Goal: Transaction & Acquisition: Obtain resource

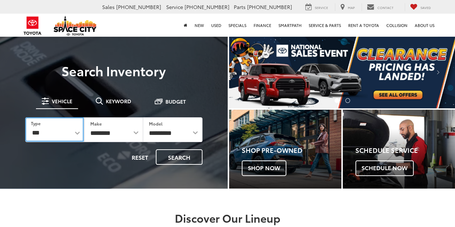
click at [62, 132] on select "*** *** **** *********" at bounding box center [54, 129] width 59 height 24
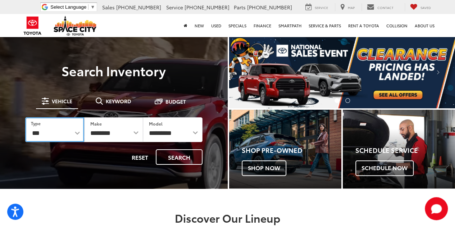
select select "******"
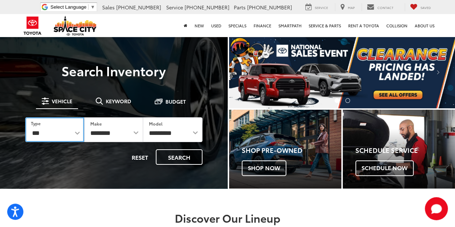
click at [25, 117] on select "*** *** **** *********" at bounding box center [54, 129] width 59 height 25
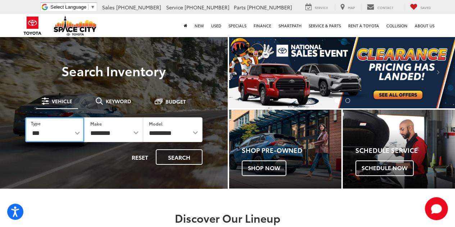
select select
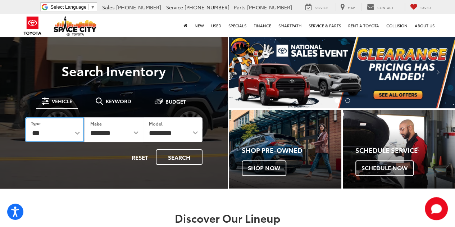
select select
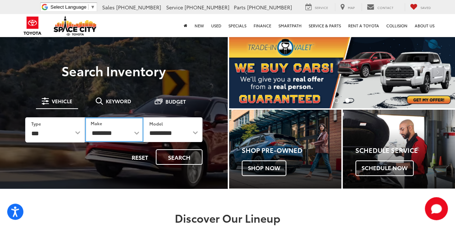
click at [115, 131] on select "**********" at bounding box center [114, 129] width 59 height 25
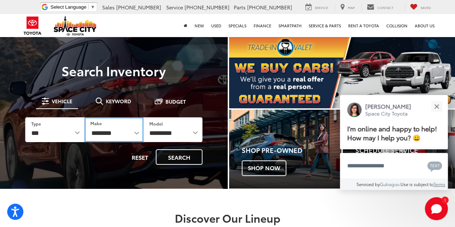
select select "******"
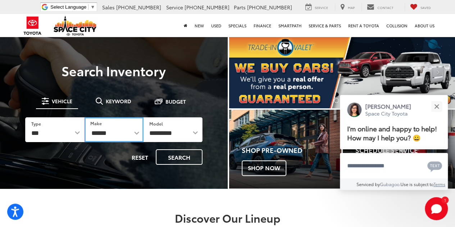
click at [85, 117] on select "**********" at bounding box center [114, 129] width 59 height 25
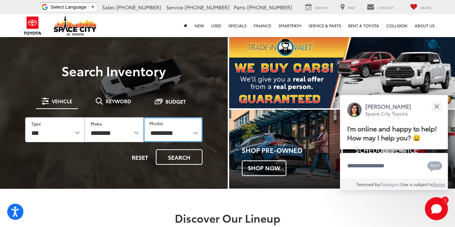
click at [173, 136] on select "**********" at bounding box center [173, 129] width 59 height 25
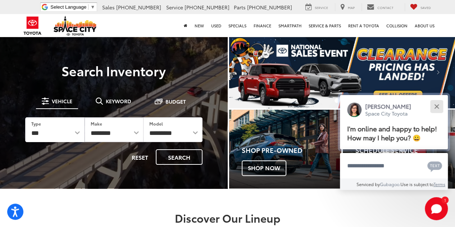
click at [438, 106] on button "Close" at bounding box center [436, 106] width 15 height 15
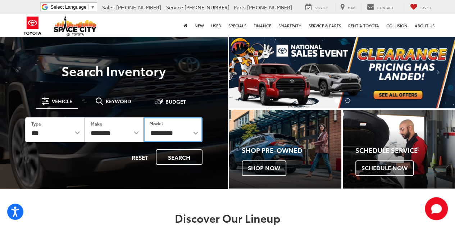
click at [178, 130] on select "**********" at bounding box center [173, 129] width 59 height 25
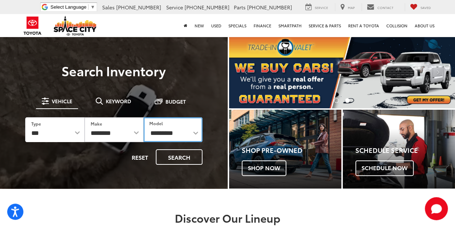
select select "**********"
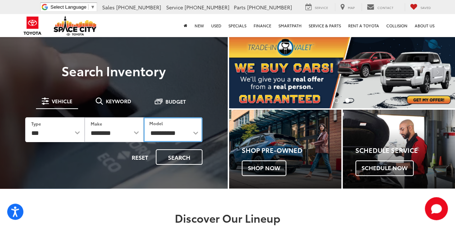
click at [144, 117] on select "**********" at bounding box center [173, 129] width 59 height 25
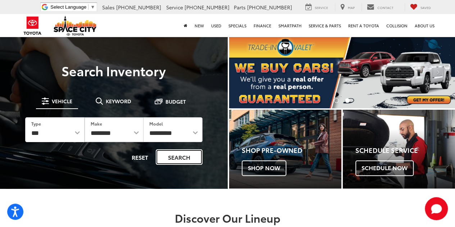
click at [183, 164] on button "Search" at bounding box center [179, 156] width 47 height 15
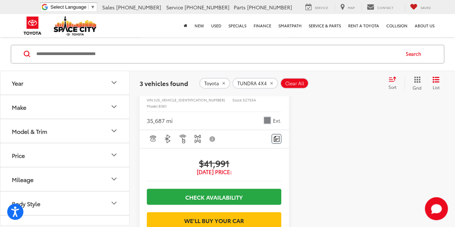
scroll to position [598, 0]
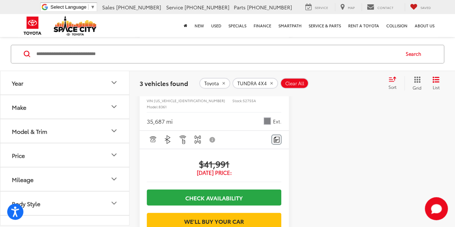
click at [260, 83] on span "TUNDRA 4X4" at bounding box center [251, 83] width 29 height 6
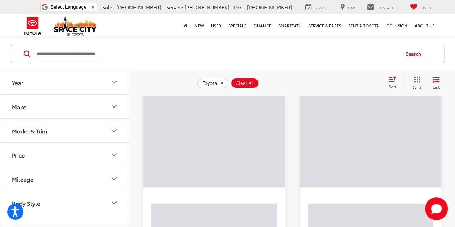
scroll to position [44, 0]
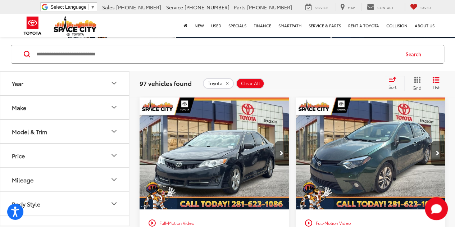
click at [97, 107] on button "Make" at bounding box center [64, 107] width 129 height 23
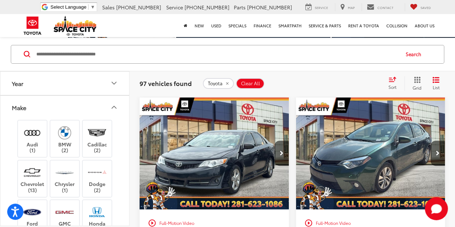
click at [106, 106] on button "Make" at bounding box center [64, 107] width 129 height 23
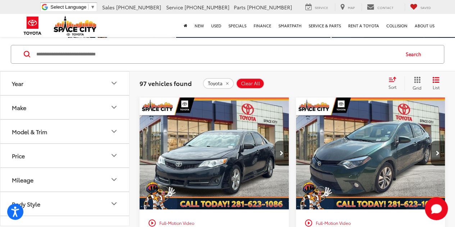
click at [98, 135] on button "Model & Trim" at bounding box center [64, 131] width 129 height 23
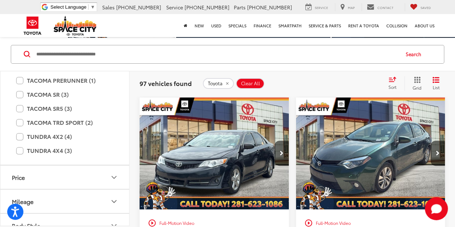
scroll to position [358, 0]
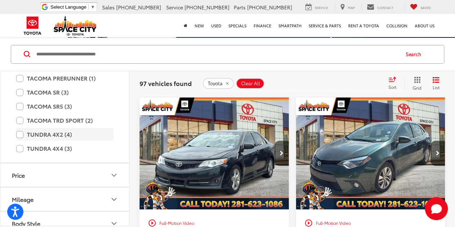
click at [21, 131] on label "TUNDRA 4X2 (4)" at bounding box center [64, 134] width 97 height 13
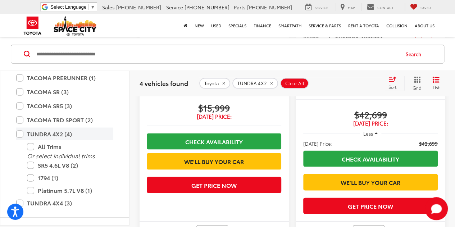
scroll to position [665, 0]
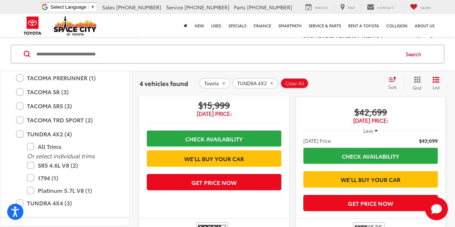
click at [381, 117] on span "[DATE] Price:" at bounding box center [370, 120] width 135 height 7
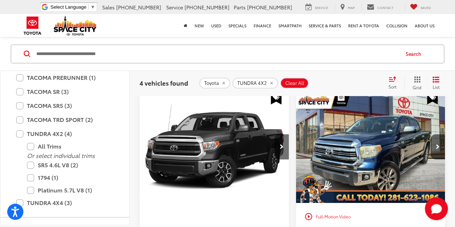
scroll to position [50, 0]
click at [22, 202] on label "TUNDRA 4X4 (3)" at bounding box center [64, 202] width 97 height 13
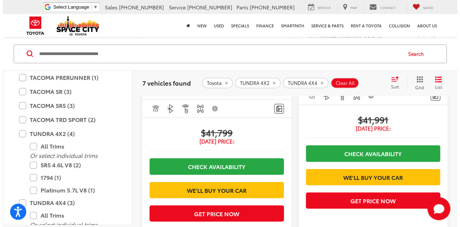
scroll to position [1054, 0]
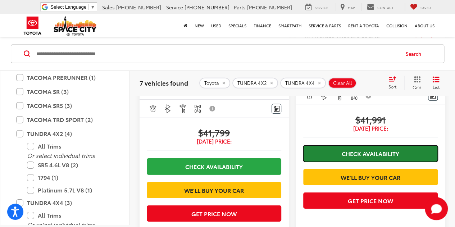
click at [397, 156] on link "Check Availability" at bounding box center [370, 153] width 135 height 16
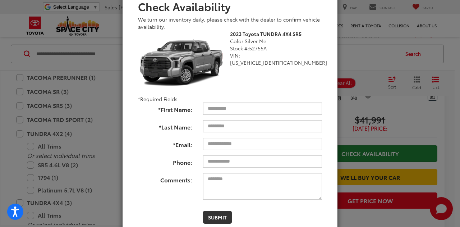
scroll to position [71, 0]
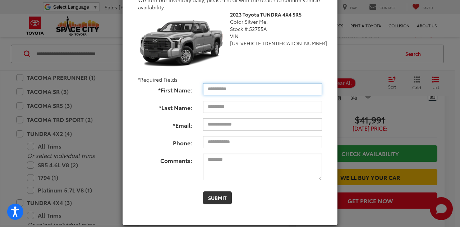
click at [266, 88] on input "*First Name:" at bounding box center [262, 89] width 119 height 12
type input "******"
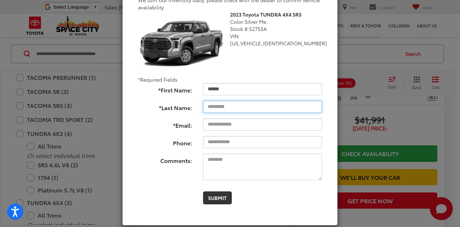
click at [265, 108] on input "*Last Name:" at bounding box center [262, 107] width 119 height 12
type input "*****"
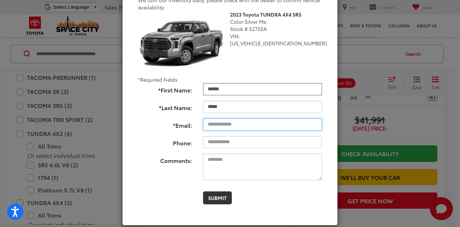
click at [269, 127] on input "*Email:" at bounding box center [262, 124] width 119 height 12
type input "**********"
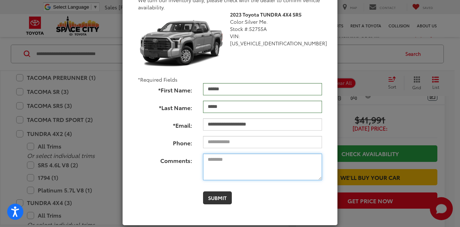
click at [263, 161] on textarea "Comments:" at bounding box center [262, 167] width 119 height 27
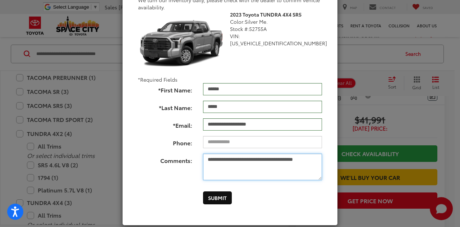
type textarea "**********"
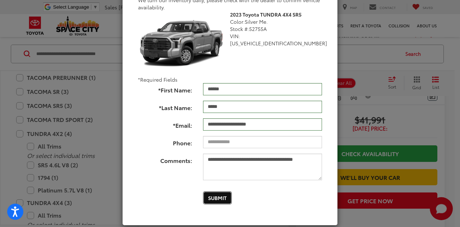
click at [216, 199] on button "Submit" at bounding box center [217, 197] width 29 height 13
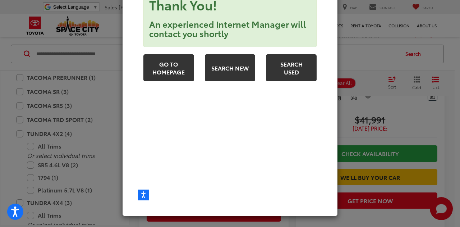
scroll to position [60, 0]
click at [223, 200] on body "Home New New Vehicles Model Line-Up Specials Manufacturer Offers Schedule Test …" at bounding box center [230, 93] width 184 height 216
click at [437, 124] on div "**********" at bounding box center [230, 113] width 460 height 227
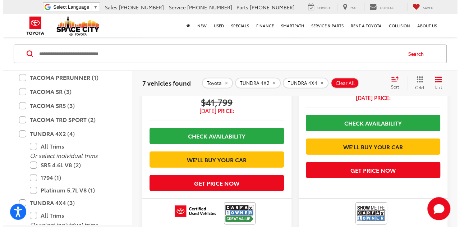
scroll to position [1085, 0]
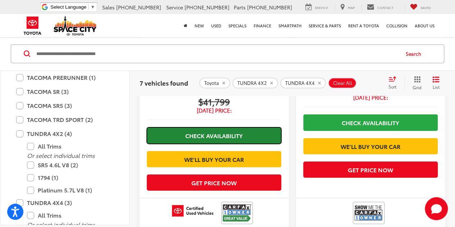
click at [247, 141] on link "Check Availability" at bounding box center [214, 135] width 135 height 16
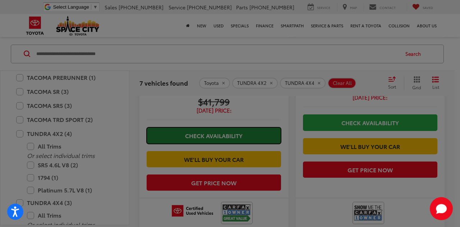
scroll to position [0, 0]
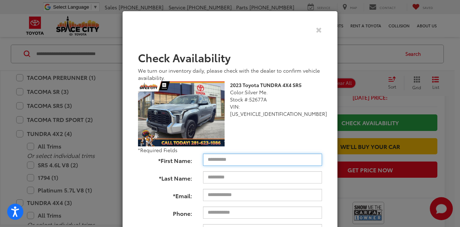
click at [257, 161] on input "*First Name:" at bounding box center [262, 160] width 119 height 12
type input "******"
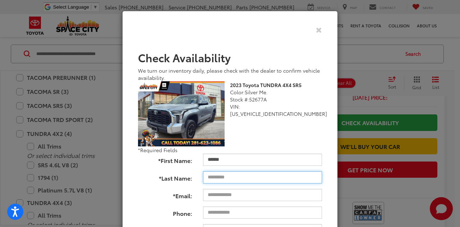
click at [271, 181] on input "*Last Name:" at bounding box center [262, 177] width 119 height 12
type input "*****"
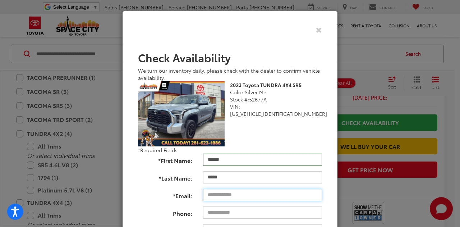
click at [269, 197] on input "*Email:" at bounding box center [262, 195] width 119 height 12
type input "**********"
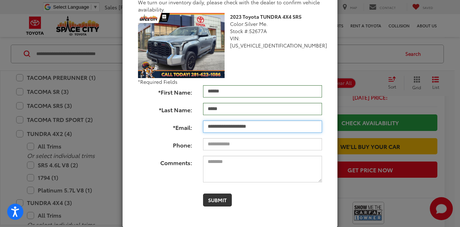
scroll to position [79, 0]
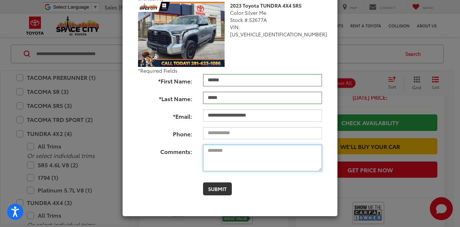
click at [261, 153] on textarea "Comments:" at bounding box center [262, 158] width 119 height 27
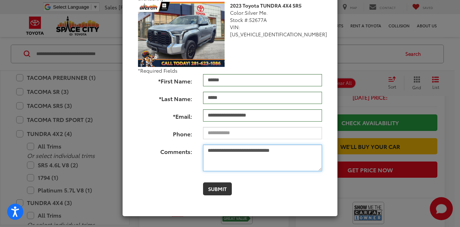
type textarea "**********"
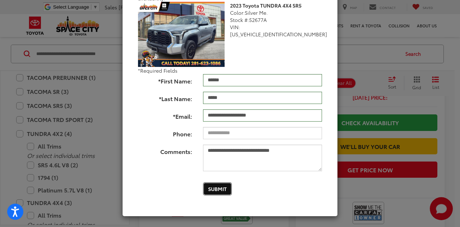
click at [225, 191] on button "Submit" at bounding box center [217, 188] width 29 height 13
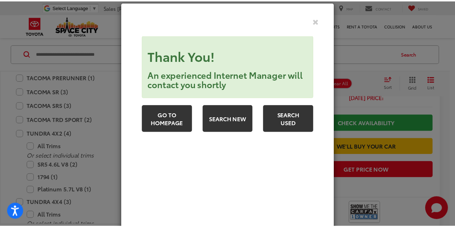
scroll to position [0, 0]
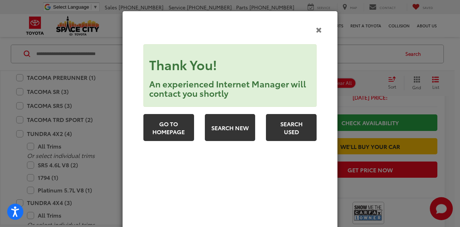
click at [319, 32] on icon "Close" at bounding box center [319, 30] width 6 height 8
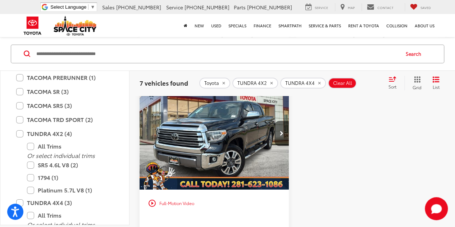
scroll to position [1250, 0]
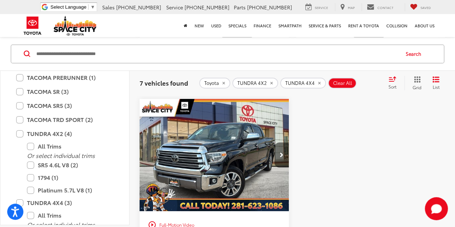
click at [281, 158] on icon "Next image" at bounding box center [282, 155] width 4 height 5
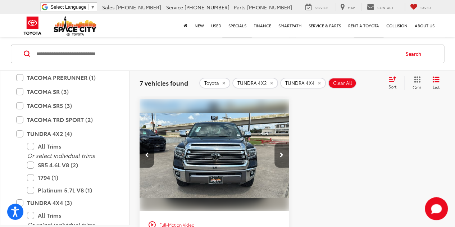
click at [281, 158] on icon "Next image" at bounding box center [282, 155] width 4 height 5
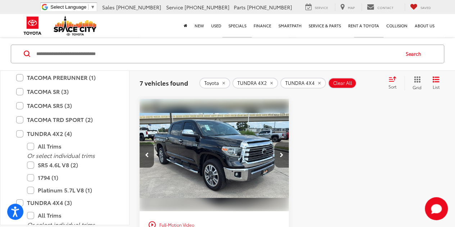
click at [281, 158] on icon "Next image" at bounding box center [282, 155] width 4 height 5
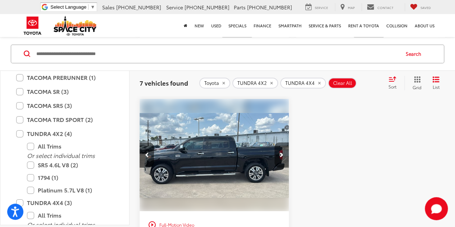
click at [281, 158] on icon "Next image" at bounding box center [282, 155] width 4 height 5
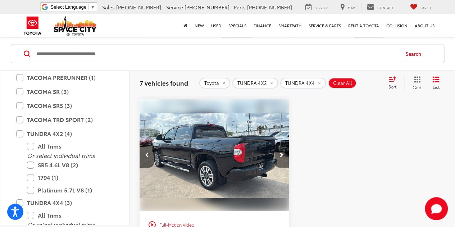
click at [281, 158] on icon "Next image" at bounding box center [282, 155] width 4 height 5
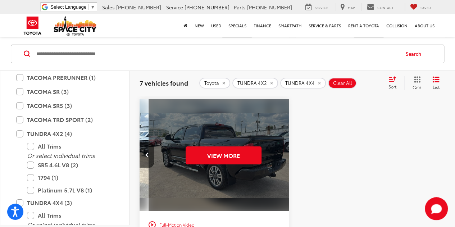
scroll to position [0, 751]
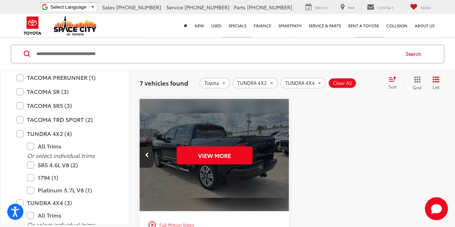
click at [281, 187] on div "View More" at bounding box center [215, 155] width 150 height 113
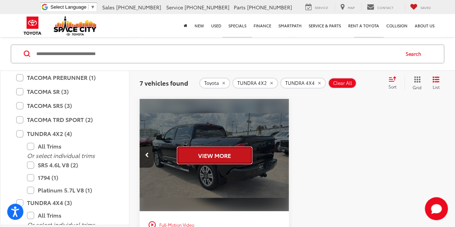
click at [230, 164] on button "View More" at bounding box center [215, 155] width 76 height 18
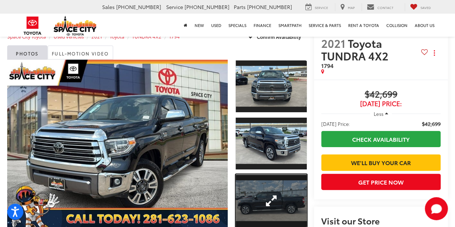
click at [275, 180] on link "Expand Photo 3" at bounding box center [271, 200] width 71 height 53
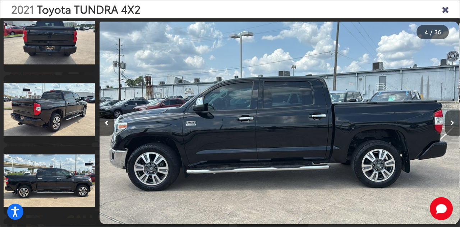
scroll to position [378, 0]
click at [323, 100] on div "2021 Toyota TUNDRA 4X2 1794 3" at bounding box center [279, 123] width 360 height 204
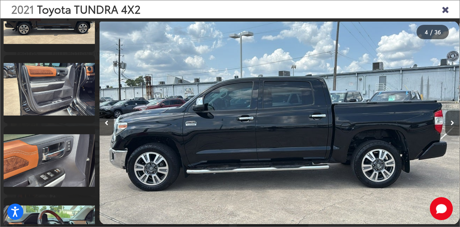
scroll to position [541, 0]
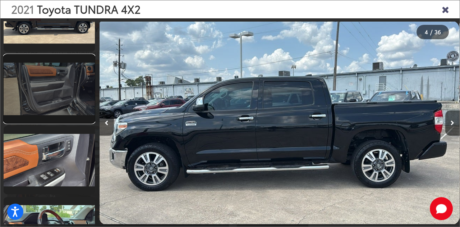
click at [63, 86] on link at bounding box center [49, 89] width 91 height 68
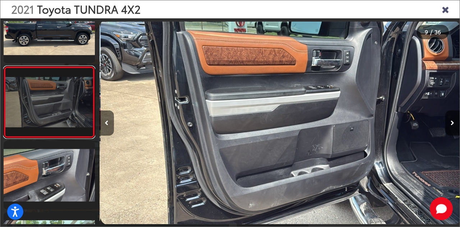
scroll to position [0, 2886]
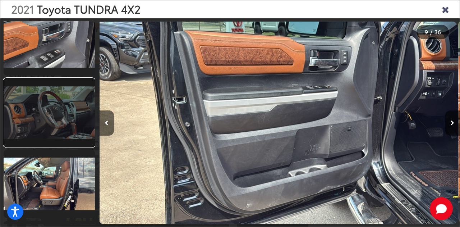
click at [77, 112] on link at bounding box center [49, 112] width 91 height 68
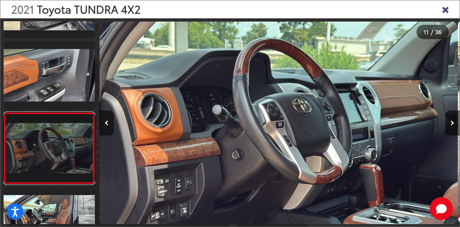
scroll to position [622, 0]
click at [77, 151] on link at bounding box center [49, 148] width 91 height 72
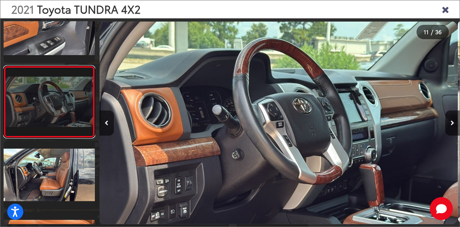
click at [73, 104] on link at bounding box center [49, 102] width 91 height 72
click at [74, 101] on link at bounding box center [49, 102] width 91 height 72
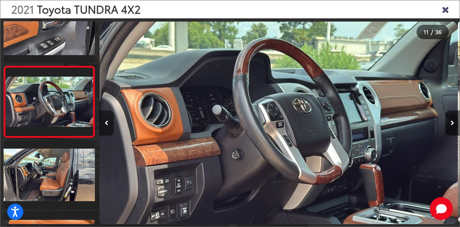
click at [113, 127] on button "Previous image" at bounding box center [107, 122] width 14 height 25
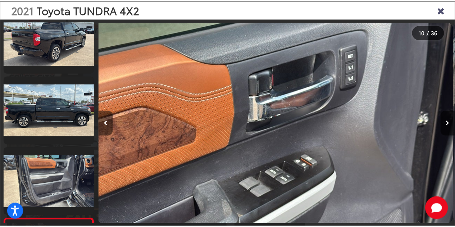
scroll to position [429, 0]
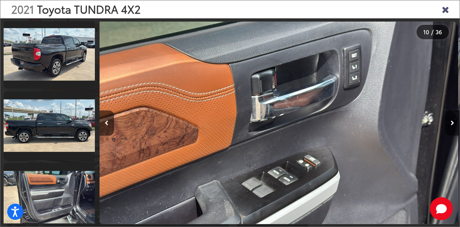
click at [445, 10] on icon "Close gallery" at bounding box center [445, 8] width 7 height 9
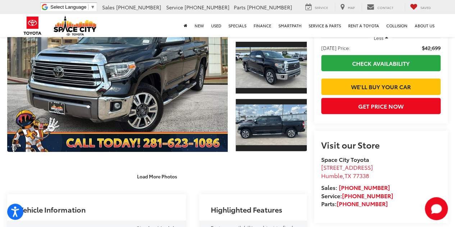
scroll to position [0, 0]
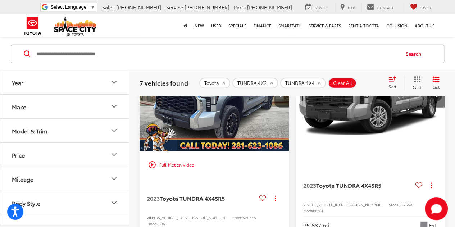
scroll to position [890, 0]
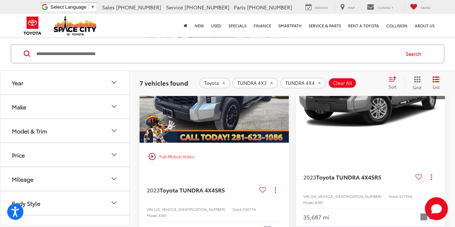
click at [379, 129] on img "2023 Toyota TUNDRA 4X4 SR5 0" at bounding box center [371, 87] width 150 height 113
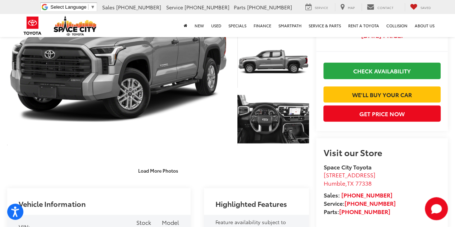
scroll to position [86, 0]
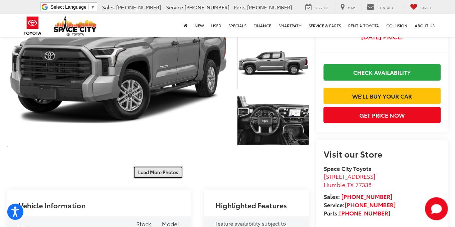
click at [157, 166] on button "Load More Photos" at bounding box center [158, 172] width 50 height 13
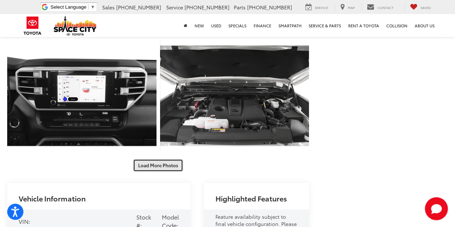
scroll to position [321, 0]
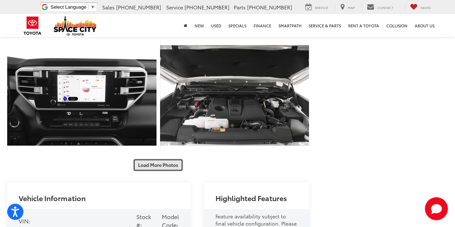
click at [162, 159] on button "Load More Photos" at bounding box center [158, 165] width 50 height 13
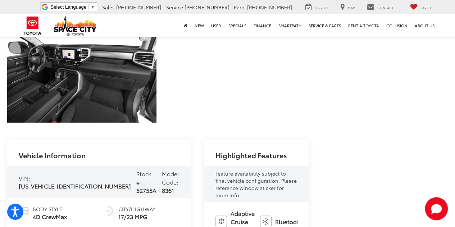
scroll to position [574, 0]
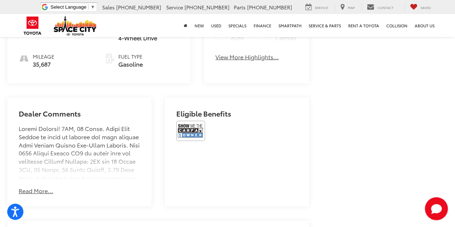
scroll to position [819, 0]
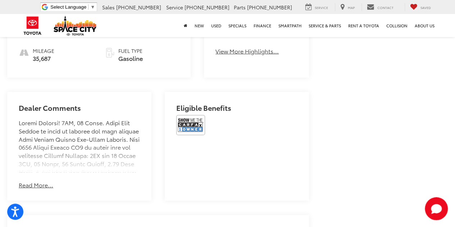
click at [49, 181] on button "Read More..." at bounding box center [36, 185] width 35 height 8
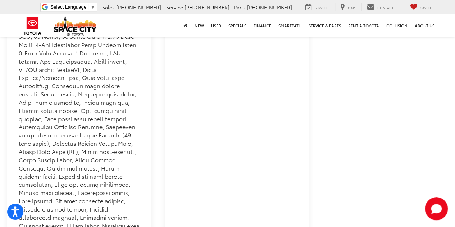
scroll to position [947, 0]
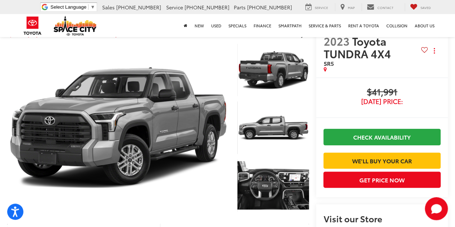
scroll to position [0, 0]
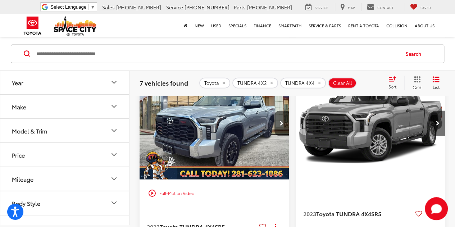
scroll to position [873, 0]
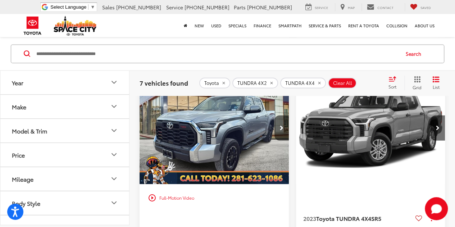
click at [236, 145] on img "2023 Toyota TUNDRA 4X4 SR5 0" at bounding box center [214, 128] width 150 height 113
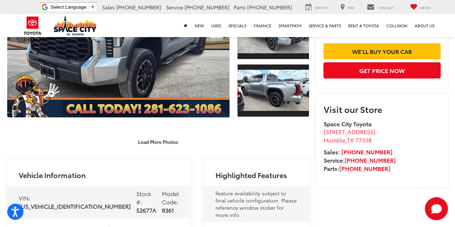
scroll to position [132, 0]
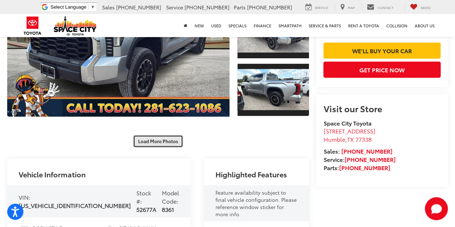
click at [146, 135] on button "Load More Photos" at bounding box center [158, 141] width 50 height 13
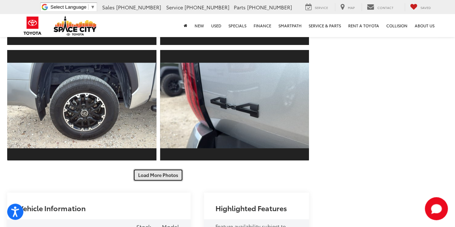
scroll to position [325, 0]
click at [162, 169] on button "Load More Photos" at bounding box center [158, 175] width 50 height 13
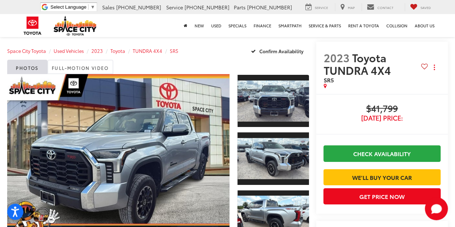
scroll to position [5, 0]
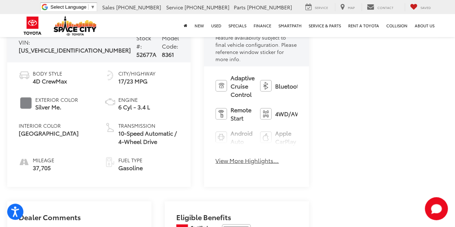
click at [216, 156] on button "View More Highlights..." at bounding box center [246, 160] width 63 height 8
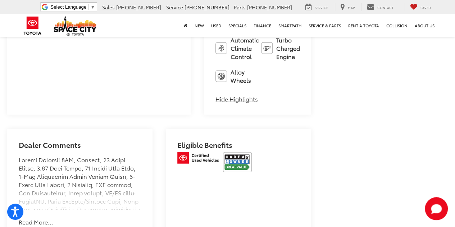
scroll to position [942, 0]
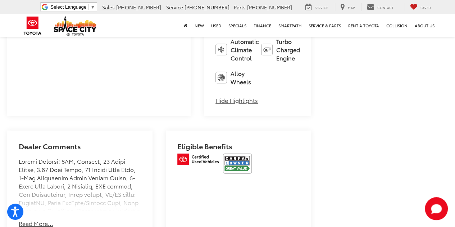
click at [45, 219] on button "Read More..." at bounding box center [36, 223] width 35 height 8
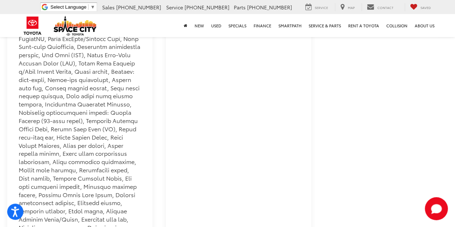
scroll to position [1109, 0]
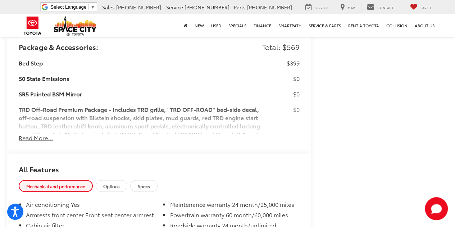
scroll to position [1933, 0]
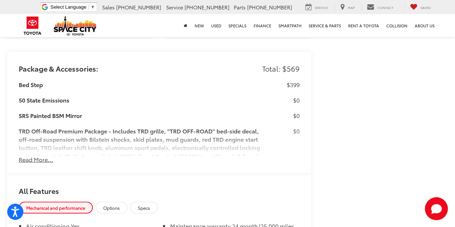
click at [45, 163] on button "Read More..." at bounding box center [36, 159] width 35 height 8
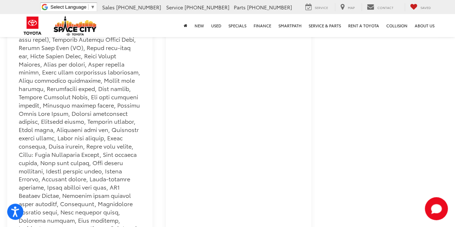
scroll to position [1605, 0]
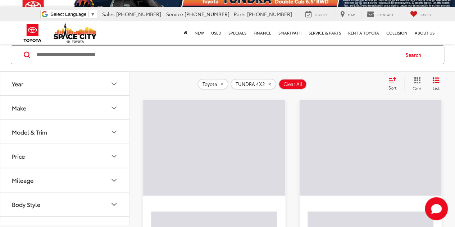
scroll to position [44, 0]
